Goal: Find specific page/section: Find specific page/section

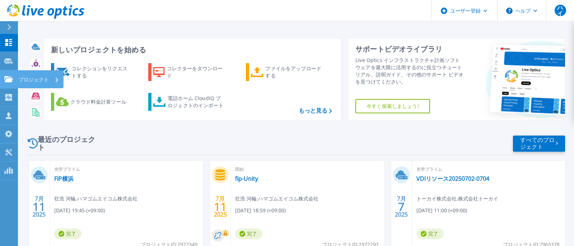
drag, startPoint x: 33, startPoint y: 79, endPoint x: 36, endPoint y: 79, distance: 3.6
click at [36, 80] on font "プロジェクト" at bounding box center [34, 79] width 30 height 7
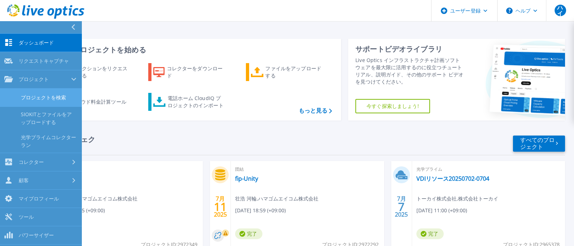
click at [57, 98] on font "プロジェクトを検索" at bounding box center [43, 97] width 45 height 7
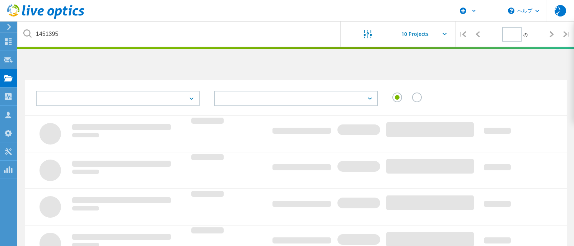
type input "1"
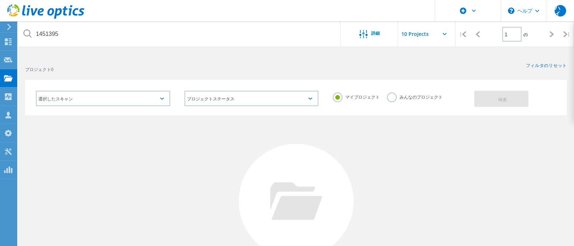
click at [394, 95] on label "みんなのプロジェクト" at bounding box center [415, 96] width 56 height 7
click at [0, 0] on input "みんなのプロジェクト" at bounding box center [0, 0] width 0 height 0
drag, startPoint x: 489, startPoint y: 97, endPoint x: 522, endPoint y: 99, distance: 33.1
click at [500, 99] on button "検索" at bounding box center [501, 99] width 54 height 16
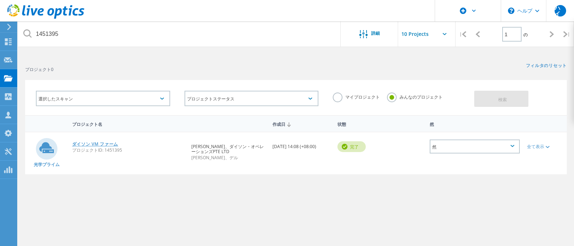
click at [100, 143] on font "ダイソン VM ファーム" at bounding box center [95, 144] width 46 height 6
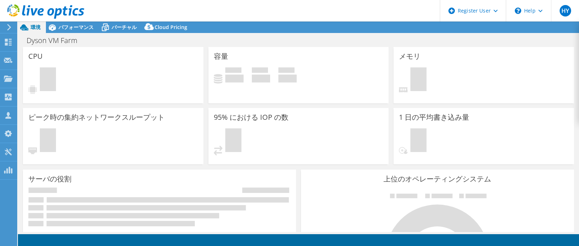
select select "USD"
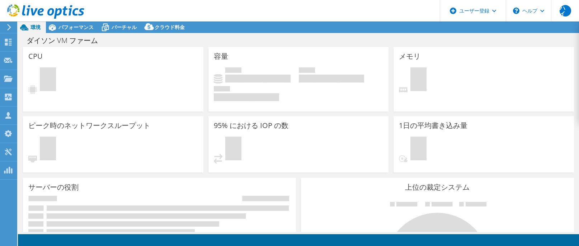
select select "[GEOGRAPHIC_DATA]"
select select "JPY"
